Goal: Navigation & Orientation: Find specific page/section

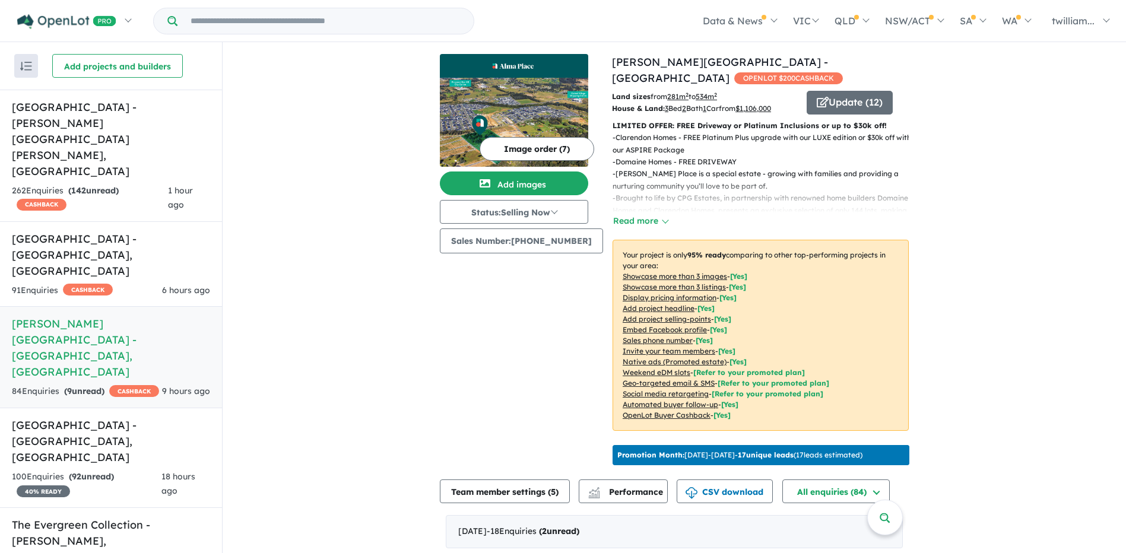
scroll to position [397, 0]
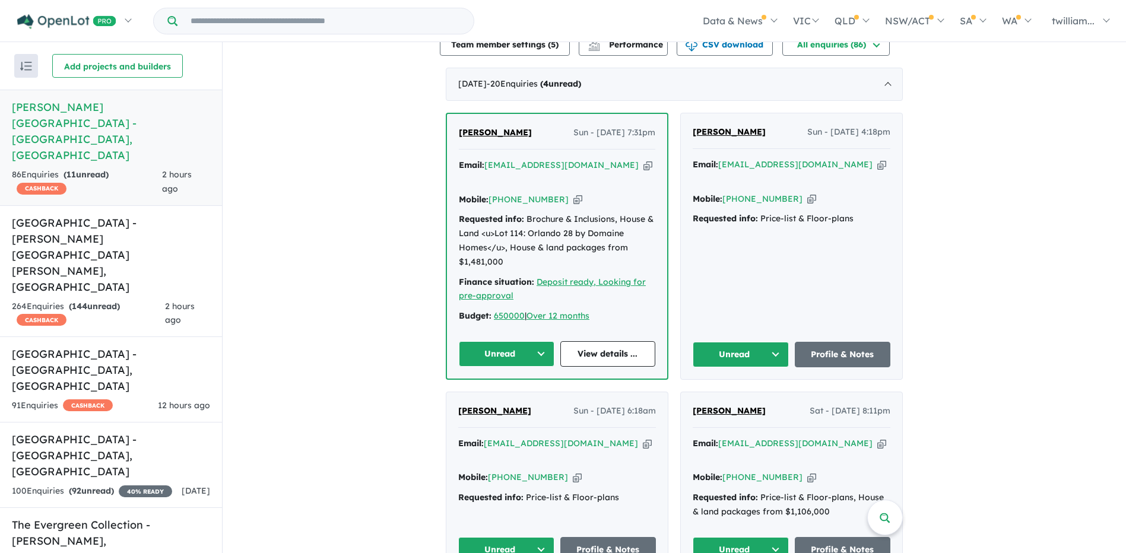
scroll to position [397, 0]
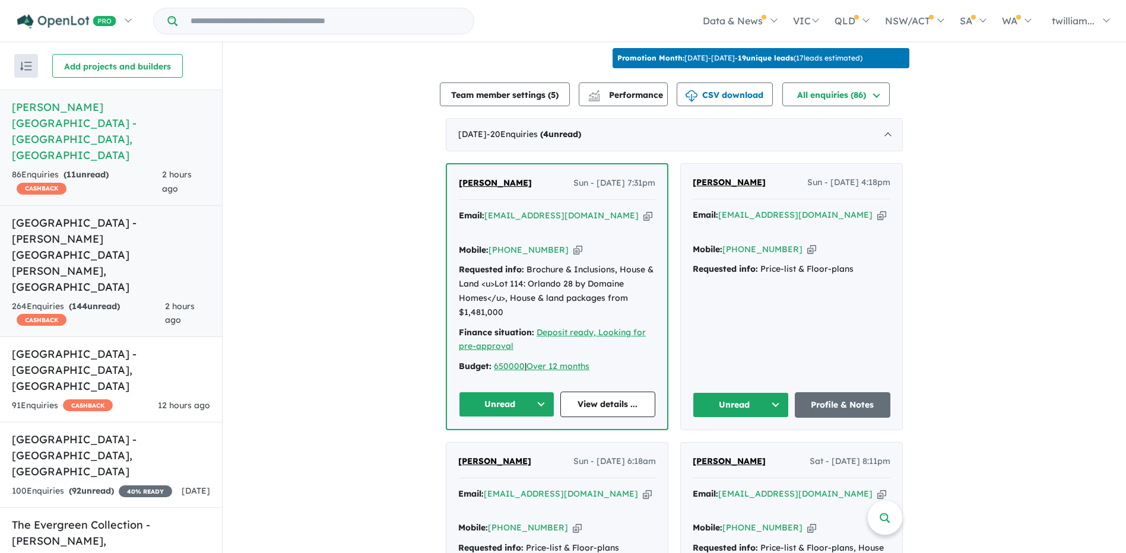
click at [85, 301] on span "144" at bounding box center [79, 306] width 15 height 11
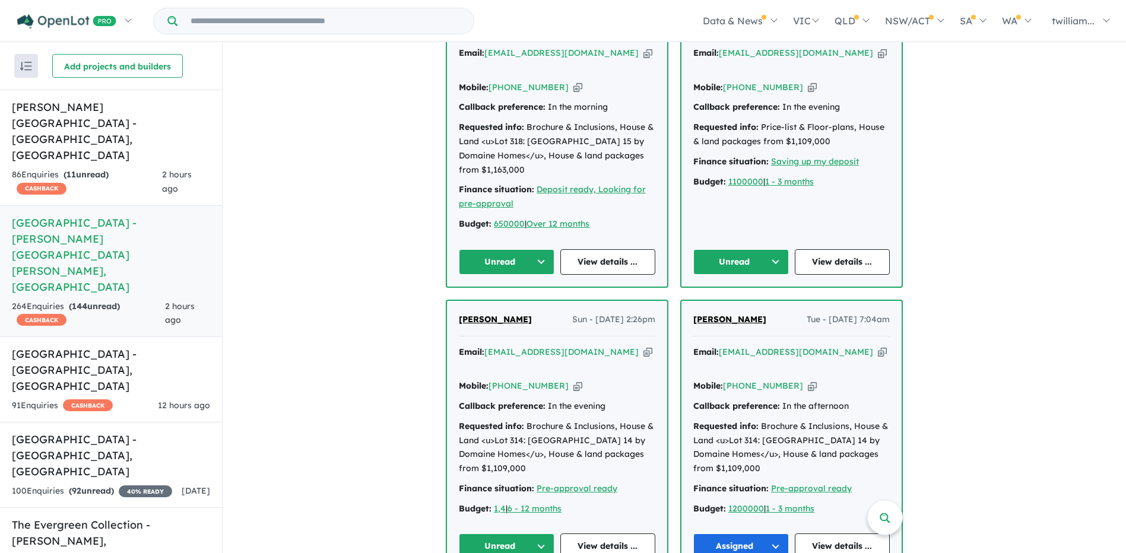
scroll to position [575, 0]
click at [101, 432] on h5 "High Grove Estate - Box Hill , NSW" at bounding box center [111, 456] width 198 height 48
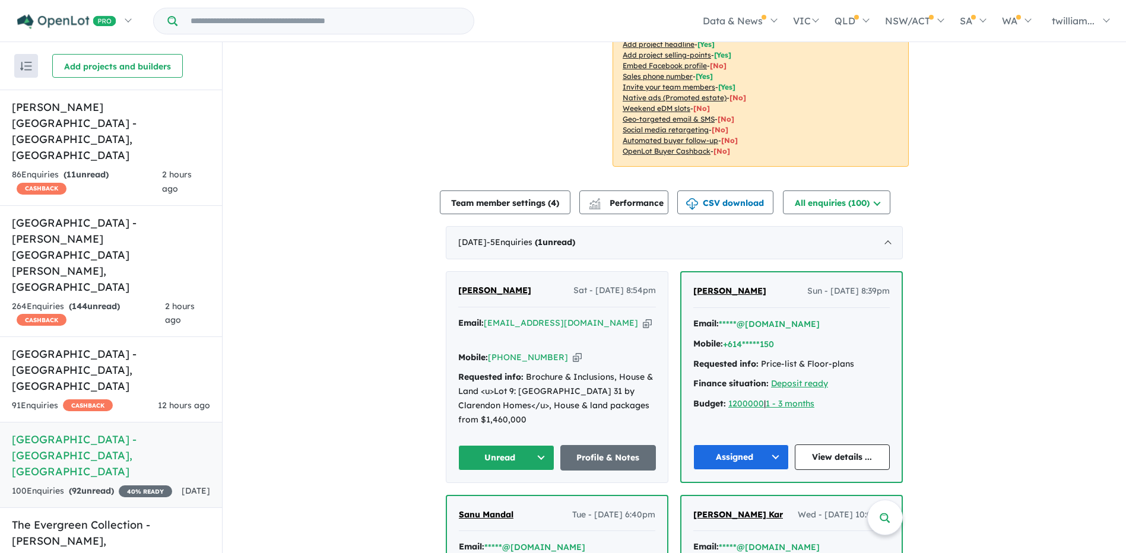
scroll to position [297, 0]
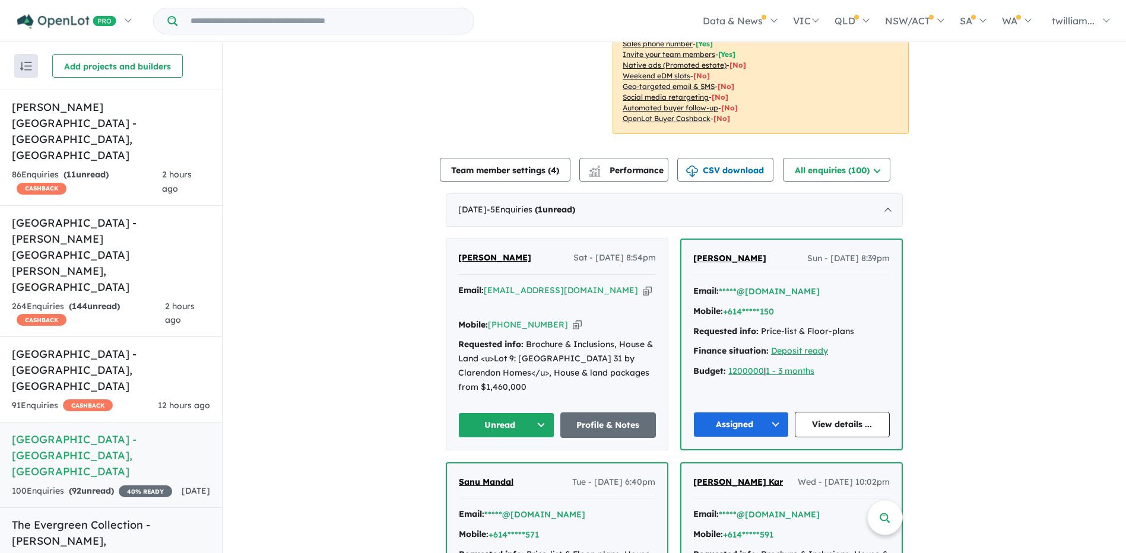
click at [112, 508] on link "The Evergreen Collection - Calderwood , NSW 62 Enquir ies ( 45 unread) 40 % REA…" at bounding box center [111, 551] width 222 height 86
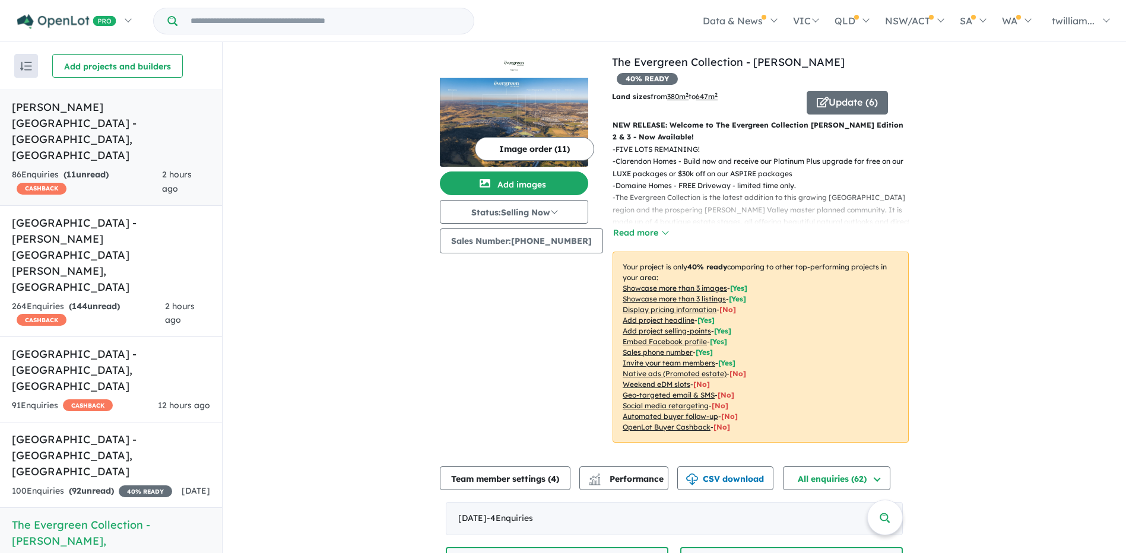
click at [75, 113] on h5 "Alma Place Estate - Oakville , NSW" at bounding box center [111, 131] width 198 height 64
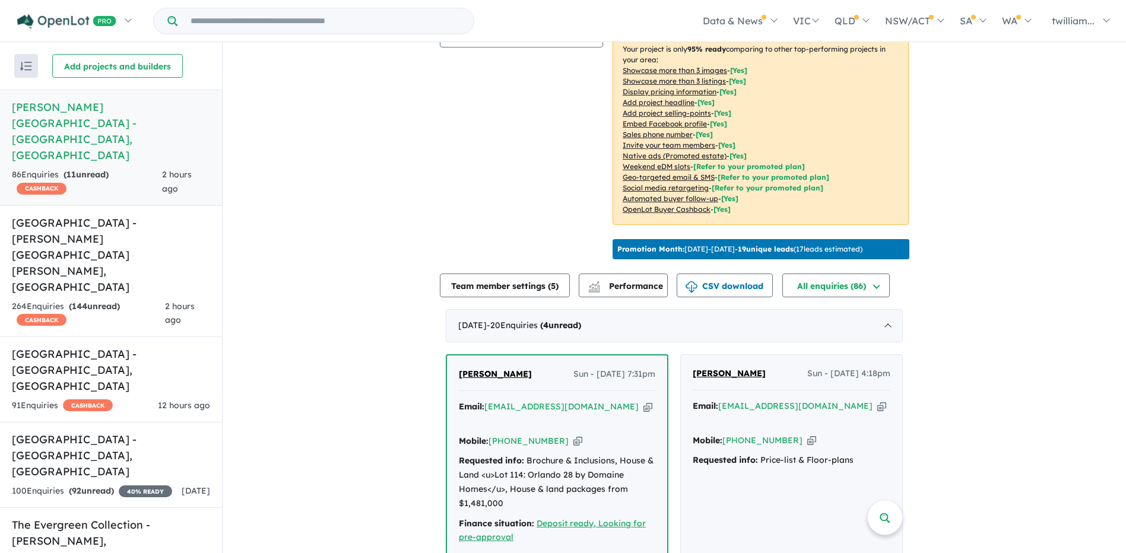
scroll to position [41, 0]
